Goal: Task Accomplishment & Management: Use online tool/utility

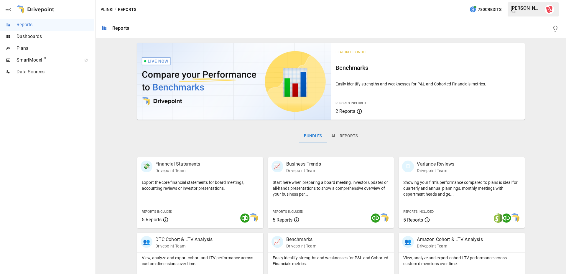
click at [121, 109] on div "Featured Bundle Benchmarks Easily identify strengths and weaknesses for P&L and…" at bounding box center [331, 210] width 466 height 339
click at [111, 122] on div "Featured Bundle Benchmarks Easily identify strengths and weaknesses for P&L and…" at bounding box center [331, 210] width 466 height 339
click at [24, 48] on span "Plans" at bounding box center [56, 48] width 78 height 7
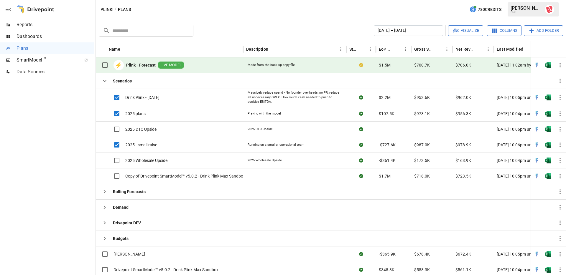
click at [385, 31] on button "Visualize" at bounding box center [465, 30] width 35 height 11
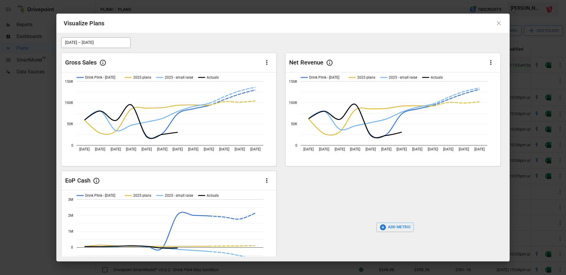
click at [385, 23] on icon at bounding box center [498, 23] width 7 height 7
